Goal: Find specific fact: Find specific fact

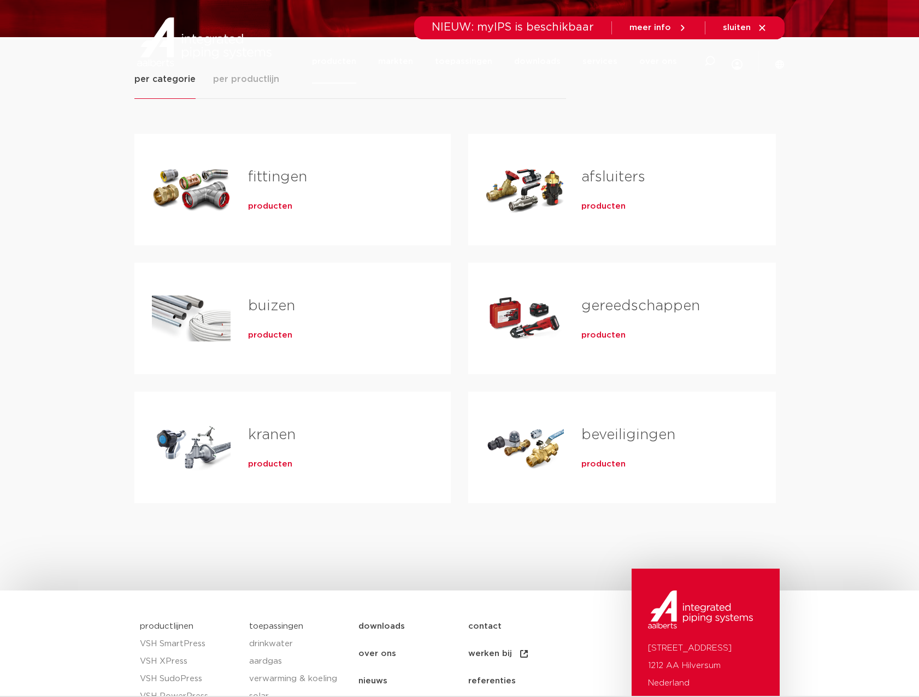
scroll to position [164, 0]
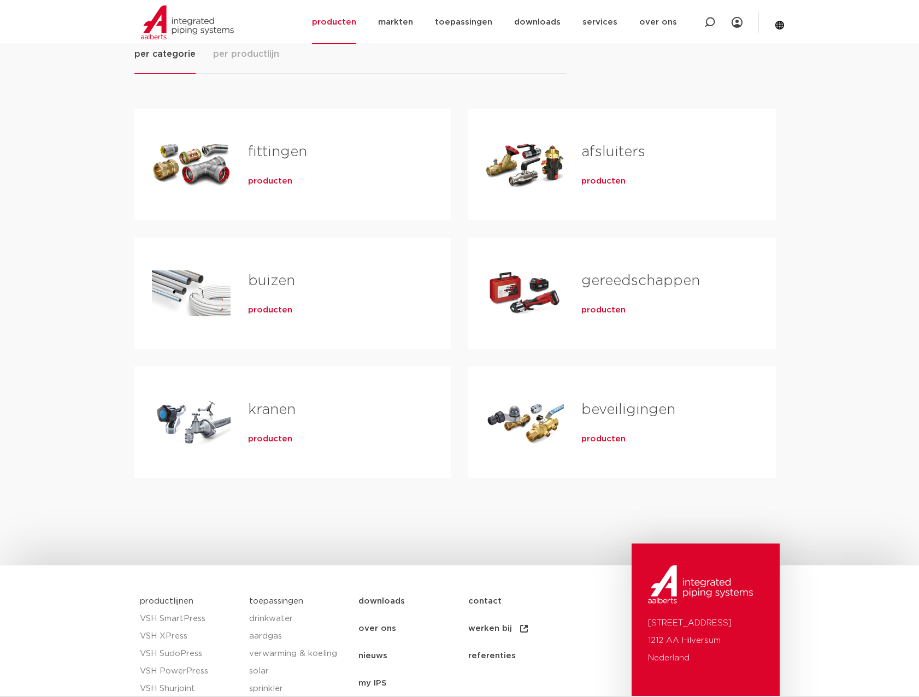
click at [701, 153] on h2 "afsluiters" at bounding box center [660, 154] width 159 height 25
drag, startPoint x: 797, startPoint y: 2, endPoint x: 303, endPoint y: 89, distance: 502.4
drag, startPoint x: 303, startPoint y: 89, endPoint x: 256, endPoint y: 4, distance: 97.3
click at [256, 4] on div at bounding box center [205, 22] width 143 height 44
click at [351, 201] on div "fittingen producten" at bounding box center [331, 164] width 203 height 76
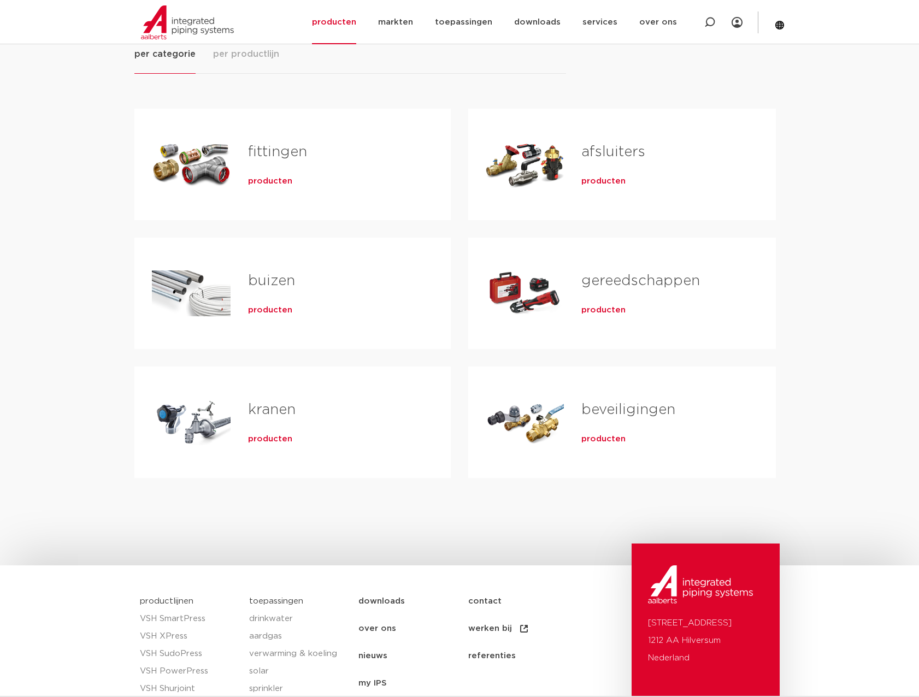
click at [248, 179] on span "producten" at bounding box center [270, 181] width 44 height 11
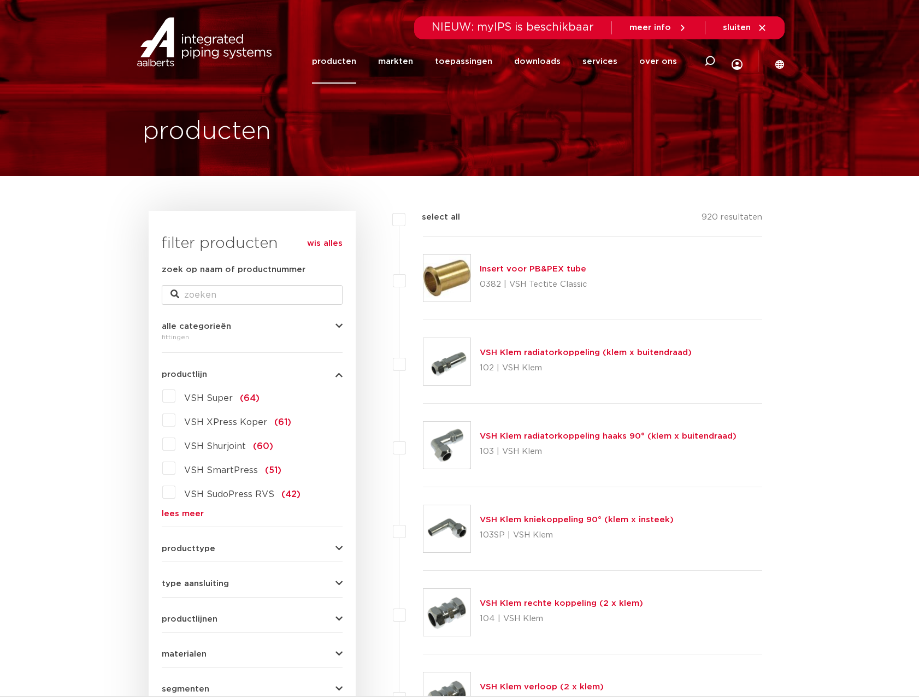
click at [175, 393] on label "VSH Super (64)" at bounding box center [217, 395] width 84 height 17
click at [0, 0] on input "VSH Super (64)" at bounding box center [0, 0] width 0 height 0
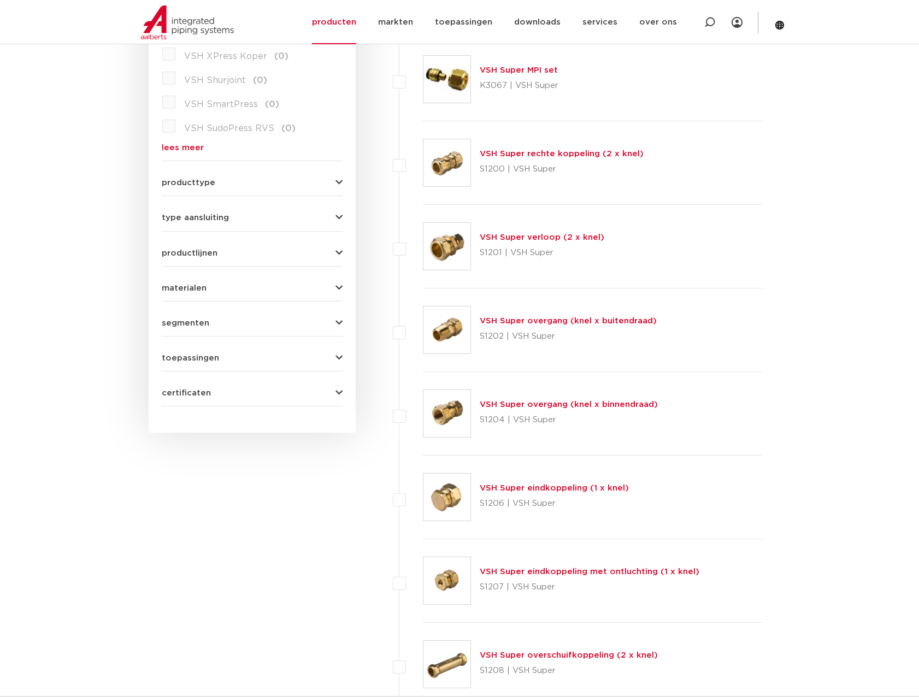
scroll to position [382, 0]
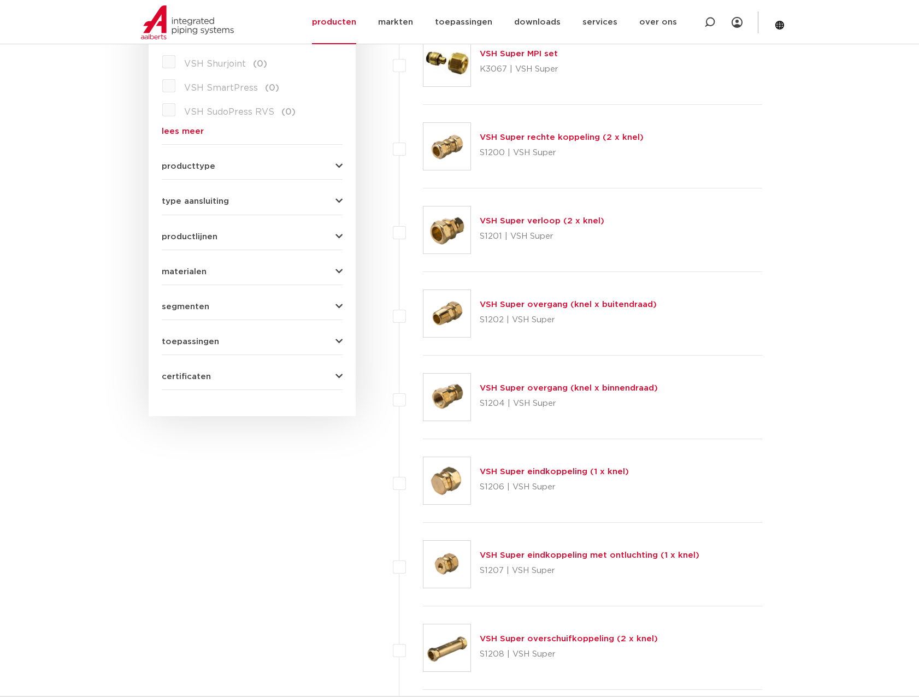
click at [612, 387] on link "VSH Super overgang (knel x binnendraad)" at bounding box center [568, 388] width 178 height 8
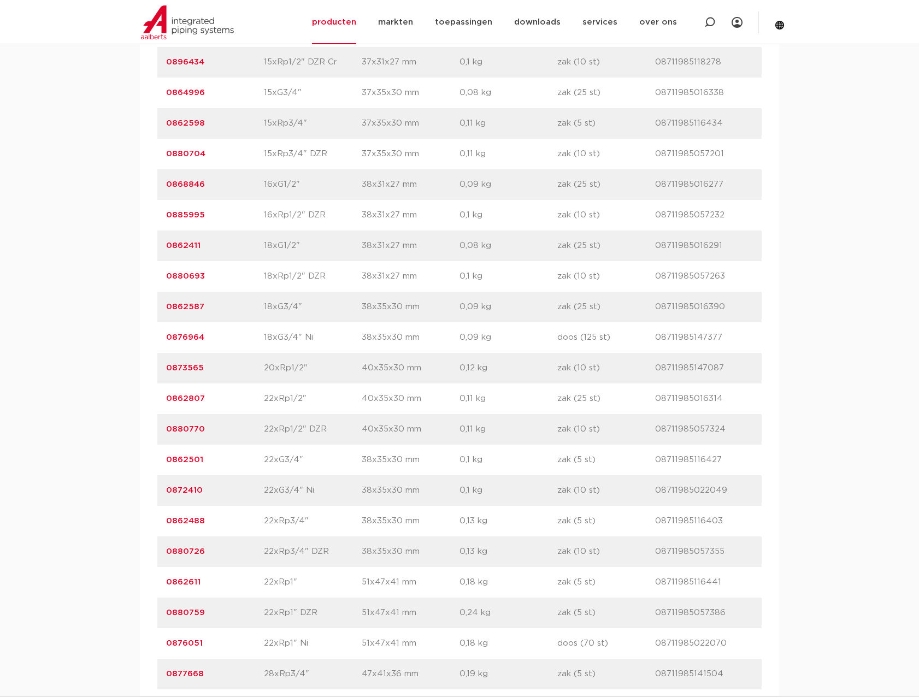
scroll to position [1365, 0]
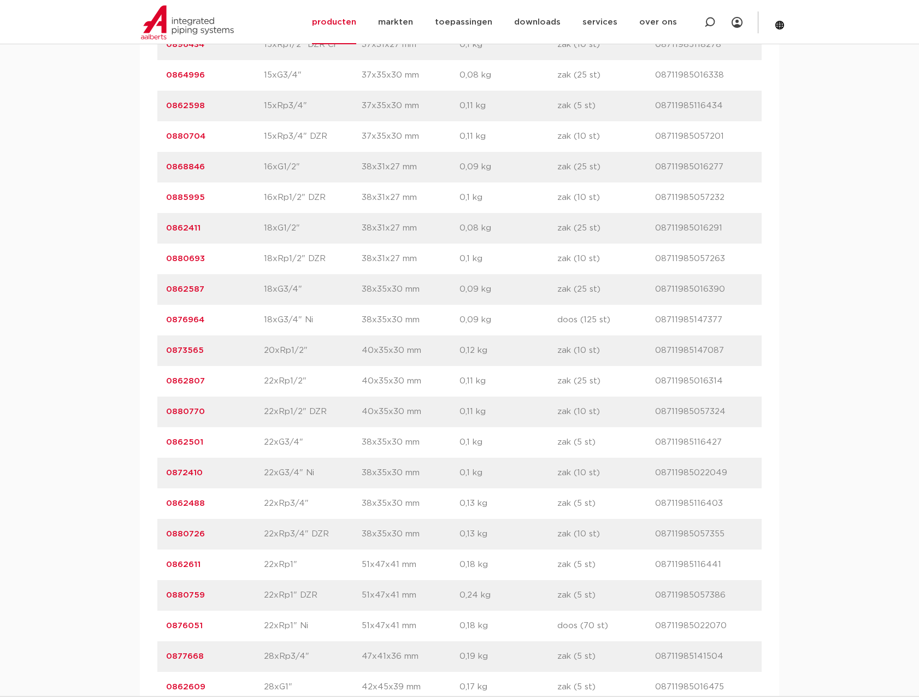
click at [187, 565] on link "0862611" at bounding box center [183, 564] width 34 height 8
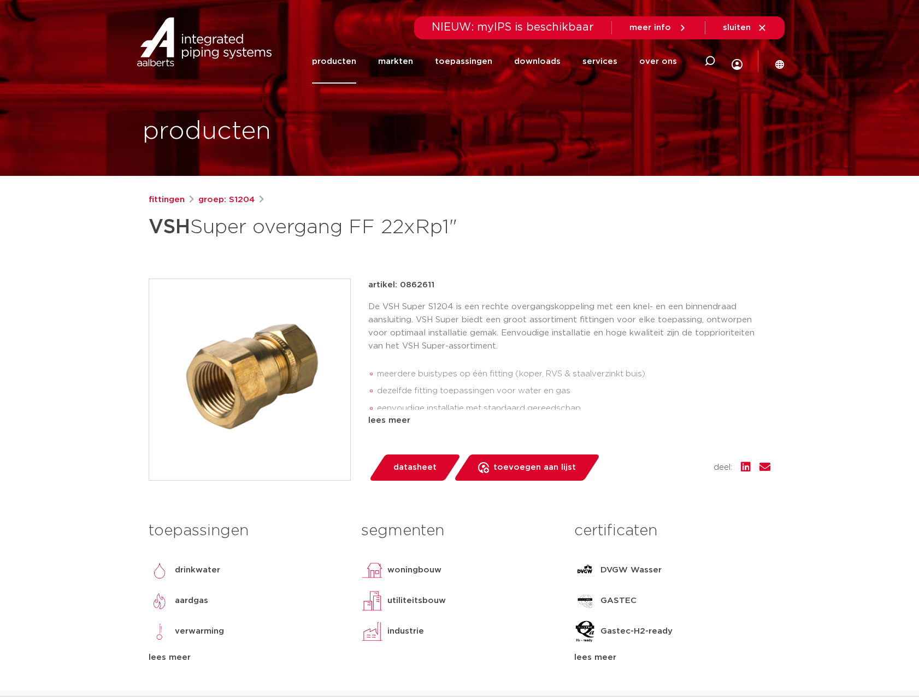
click at [420, 282] on p "artikel: 0862611" at bounding box center [401, 285] width 66 height 13
copy p "0862611"
